Goal: Register for event/course

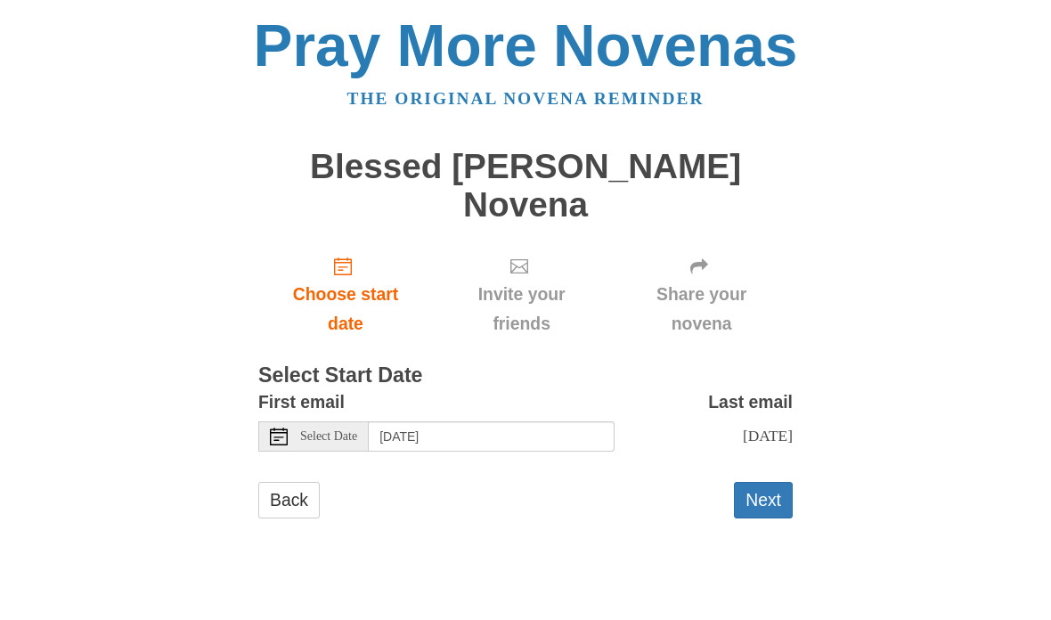
click at [295, 421] on div "Select Date" at bounding box center [313, 436] width 110 height 30
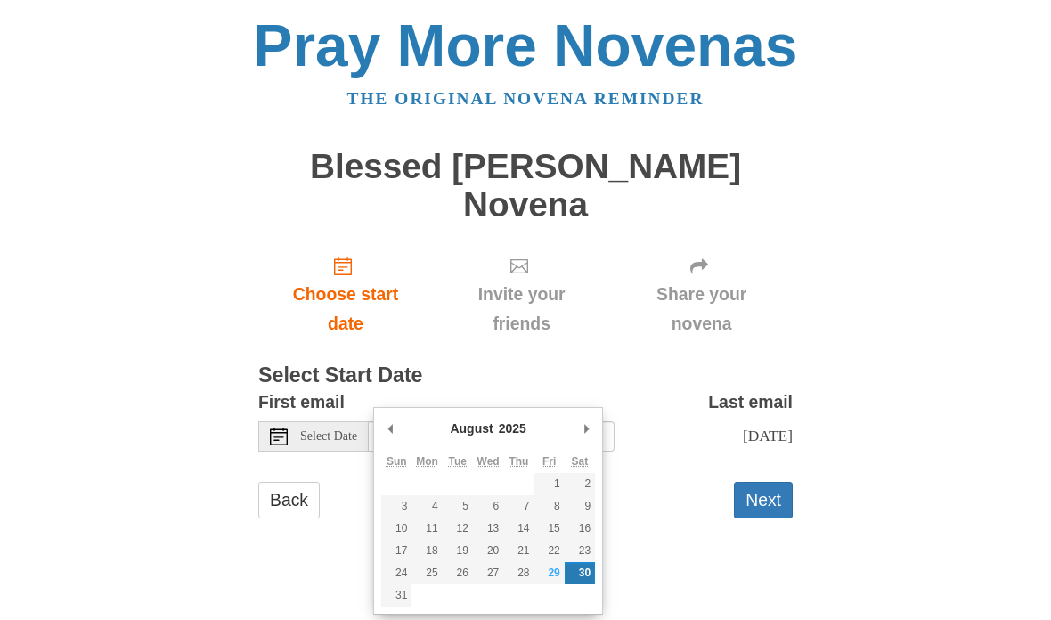
click at [293, 421] on div "Select Date" at bounding box center [313, 436] width 110 height 30
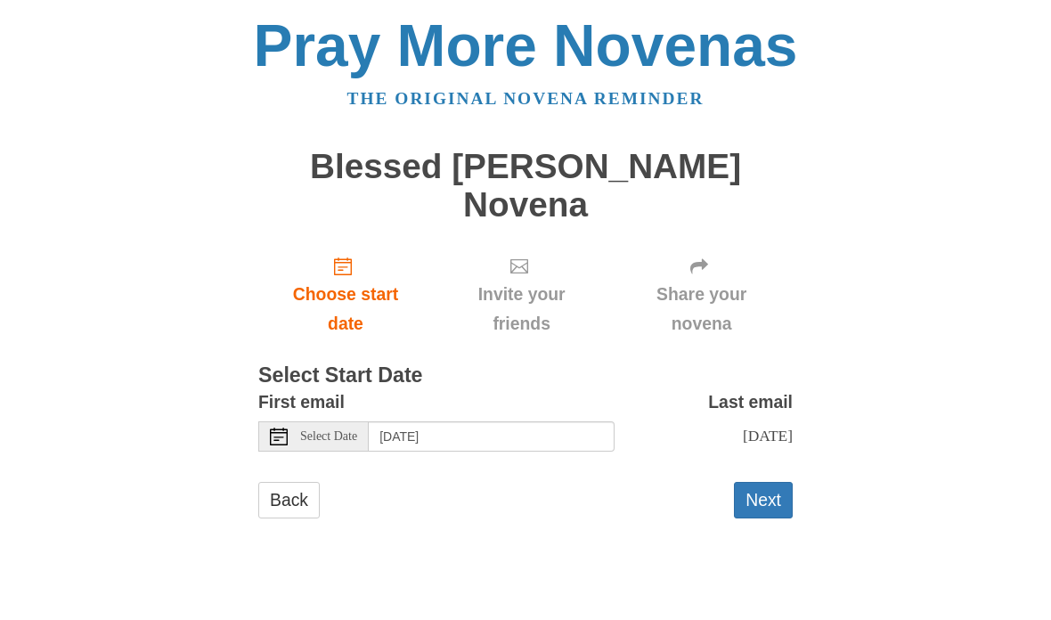
click at [296, 421] on div "Select Date" at bounding box center [313, 436] width 110 height 30
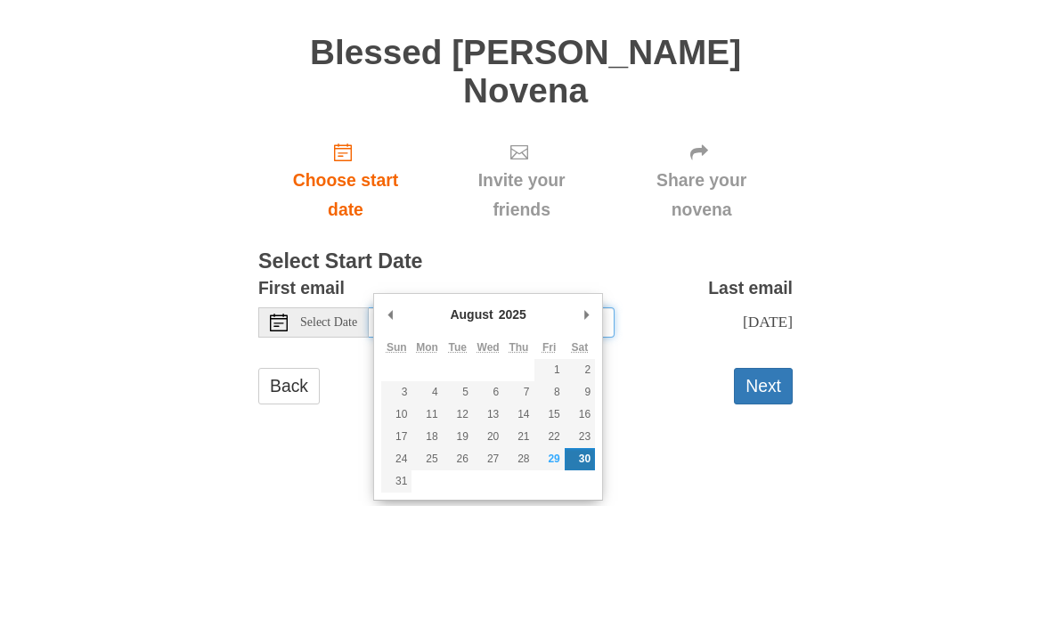
type input "Friday, August 29th"
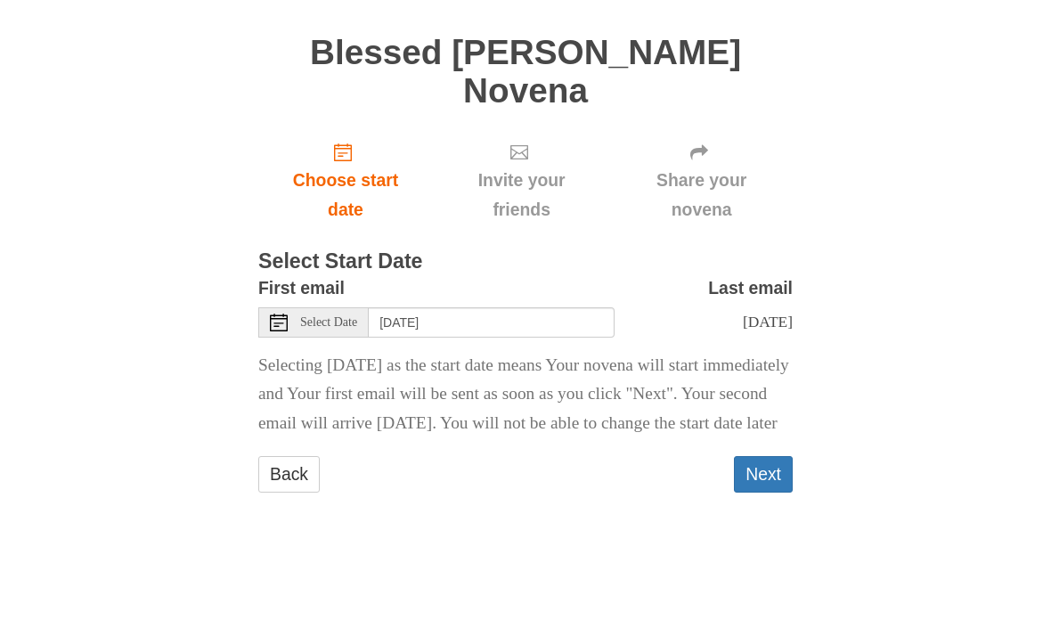
scroll to position [20, 0]
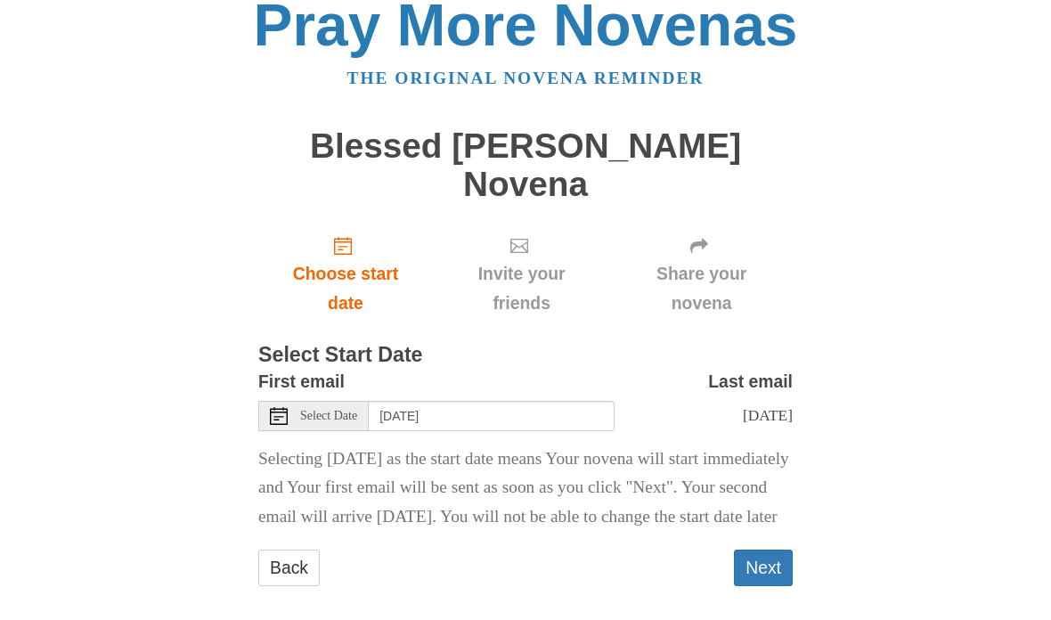
click at [780, 551] on button "Next" at bounding box center [763, 568] width 59 height 37
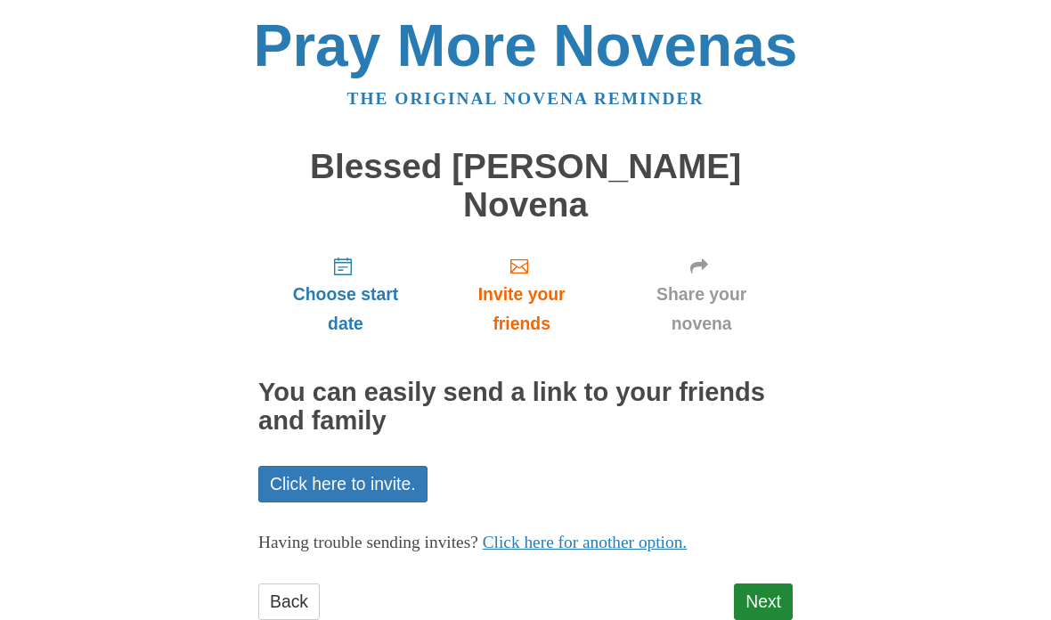
click at [775, 584] on link "Next" at bounding box center [763, 602] width 59 height 37
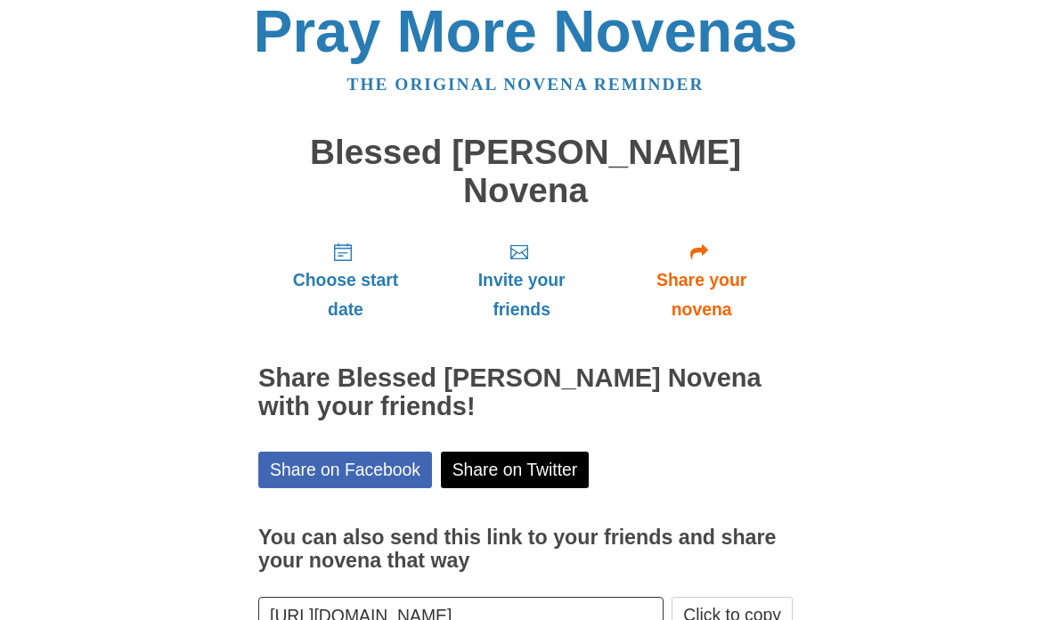
scroll to position [79, 0]
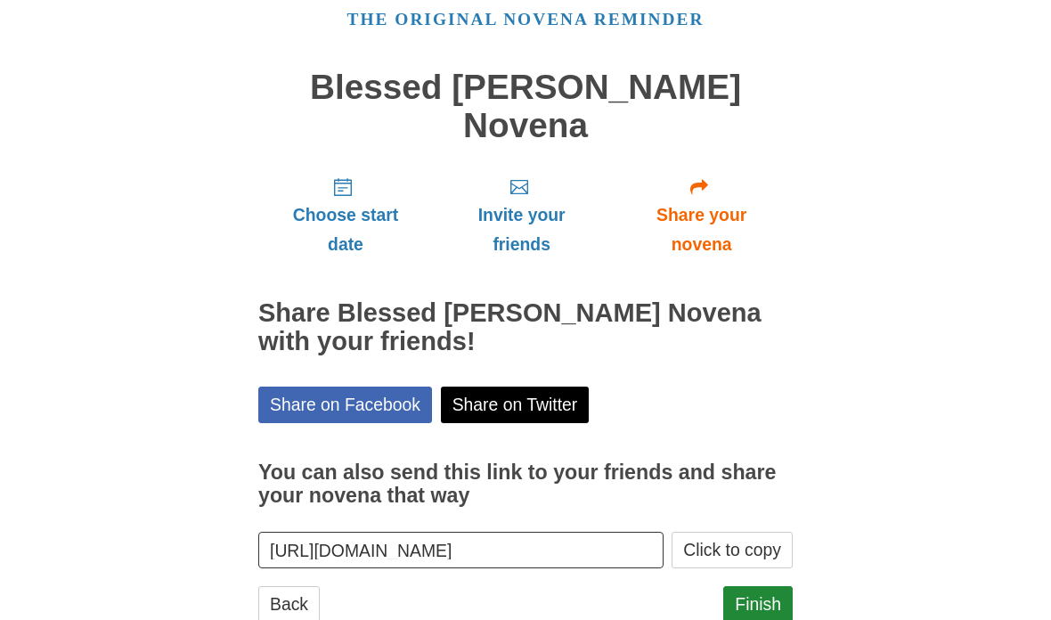
click at [772, 586] on link "Finish" at bounding box center [758, 604] width 69 height 37
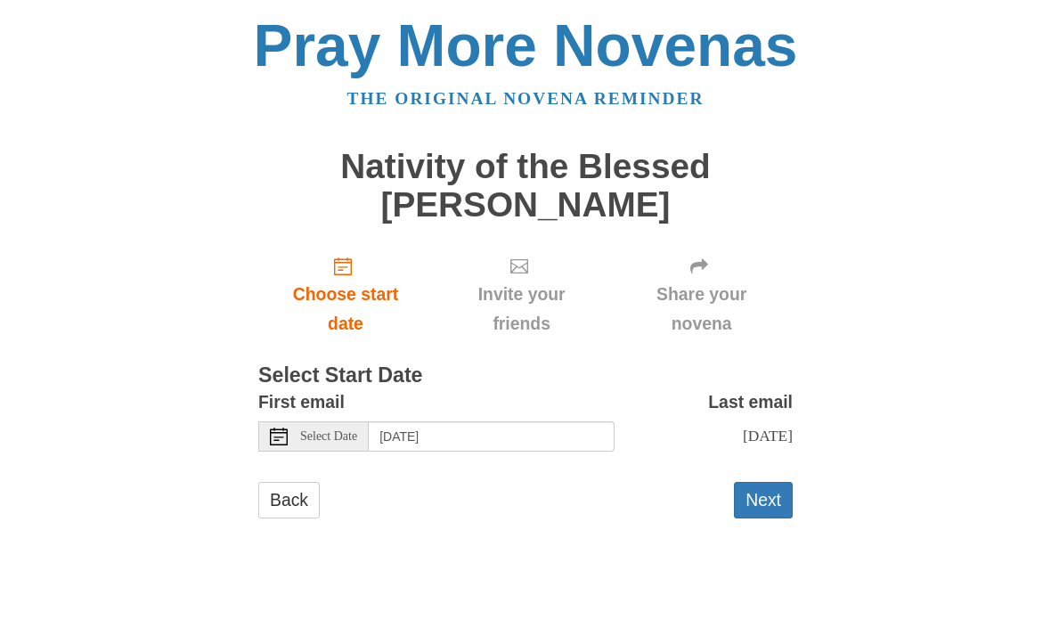
click at [773, 508] on button "Next" at bounding box center [763, 500] width 59 height 37
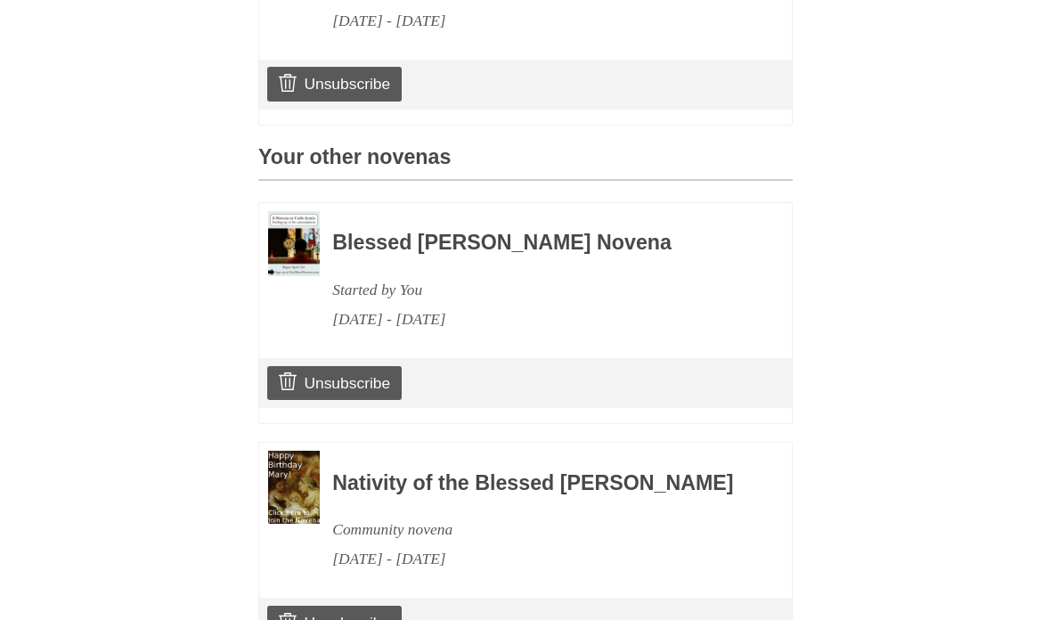
scroll to position [781, 0]
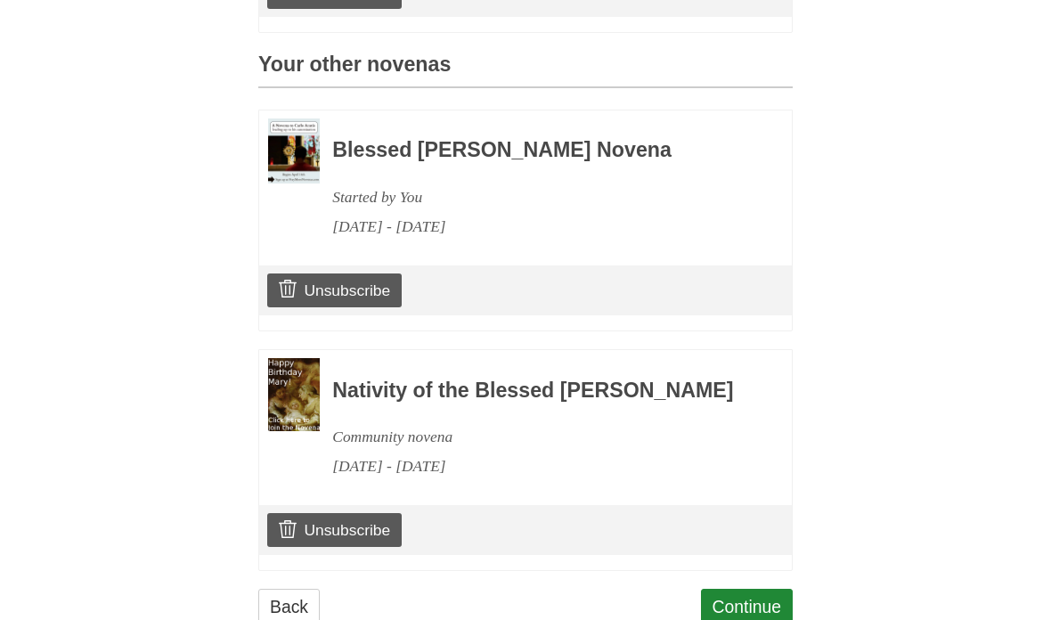
click at [781, 619] on link "Continue" at bounding box center [747, 607] width 93 height 37
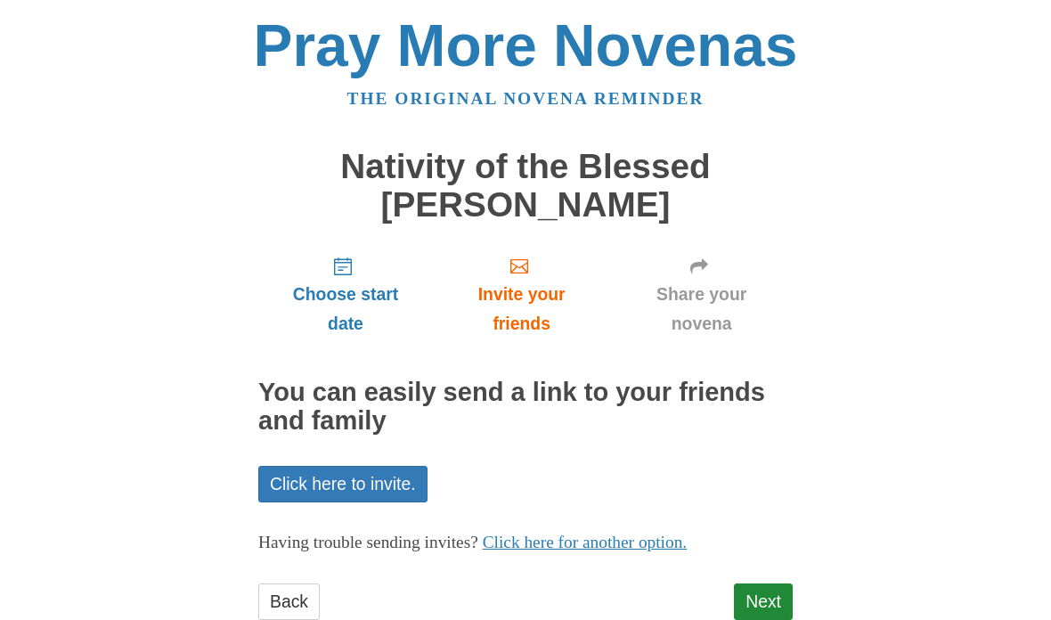
scroll to position [45, 0]
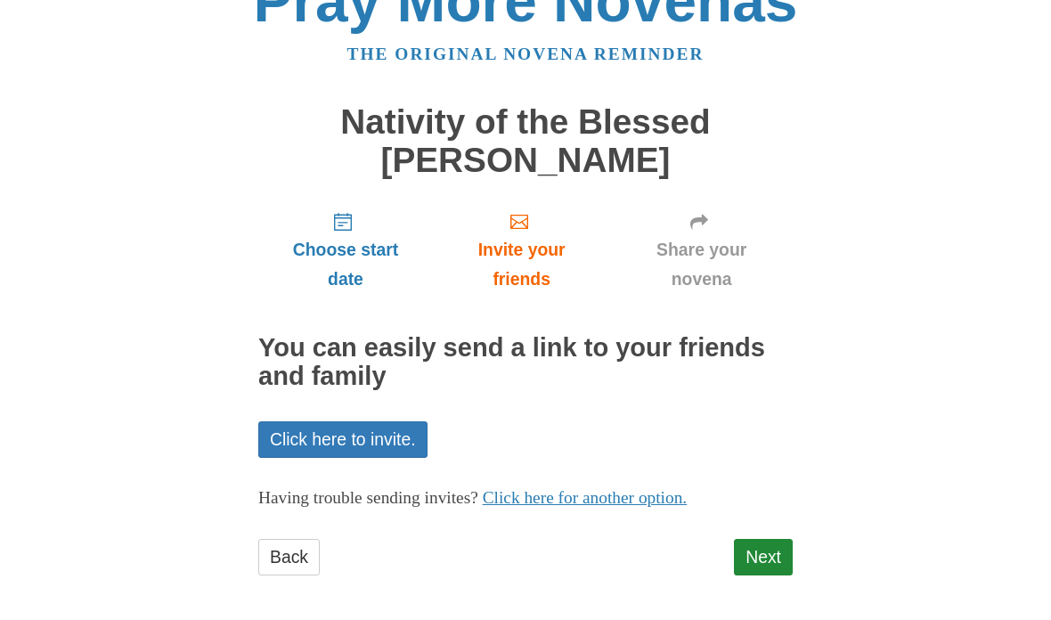
click at [773, 566] on link "Next" at bounding box center [763, 557] width 59 height 37
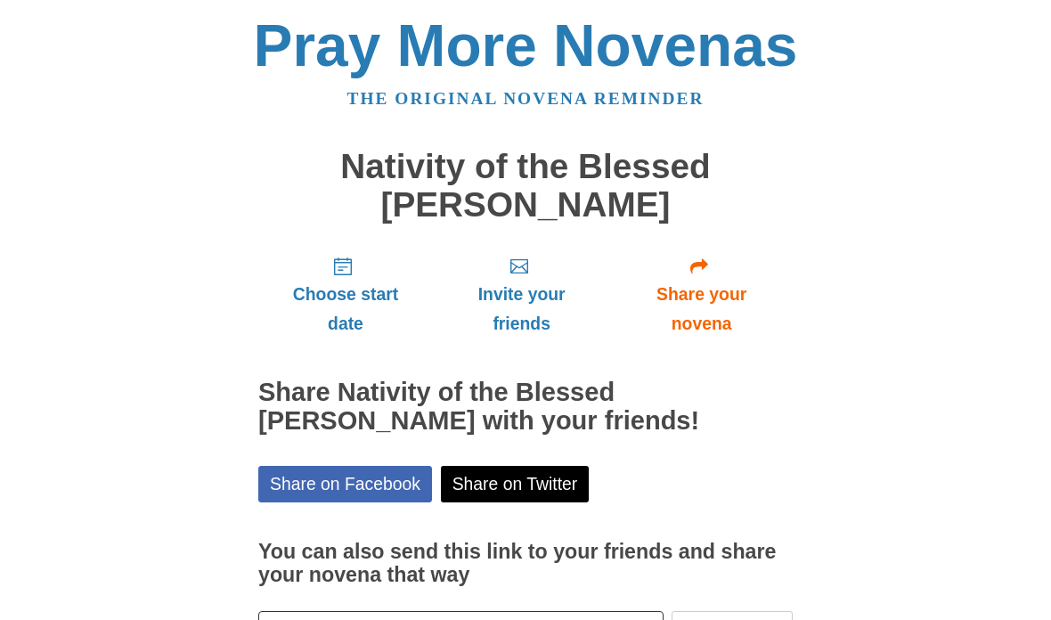
scroll to position [126, 0]
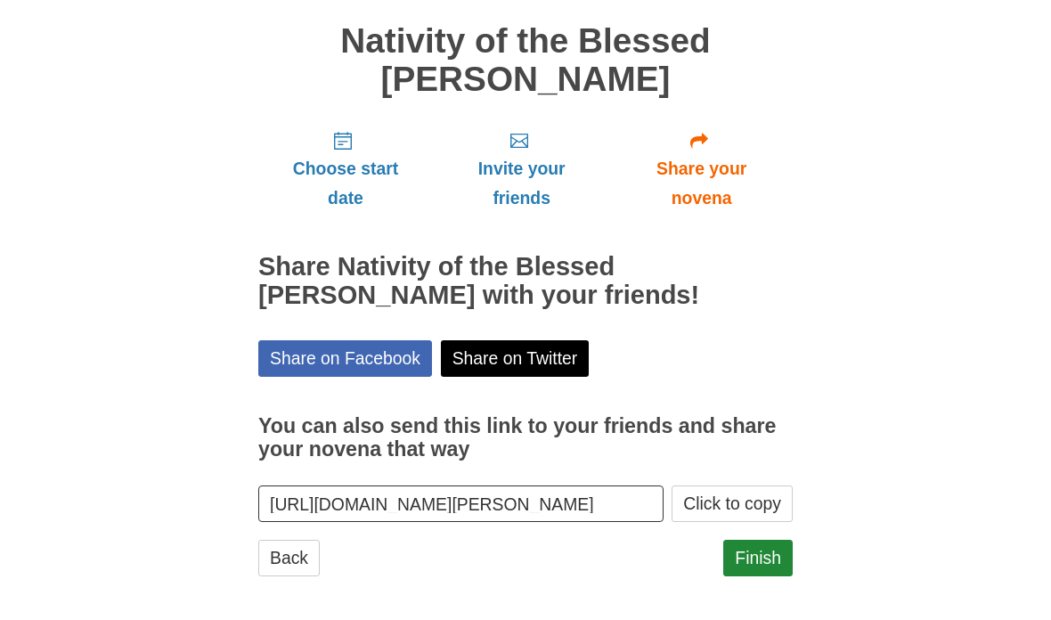
click at [780, 559] on link "Finish" at bounding box center [758, 558] width 69 height 37
